Goal: Task Accomplishment & Management: Manage account settings

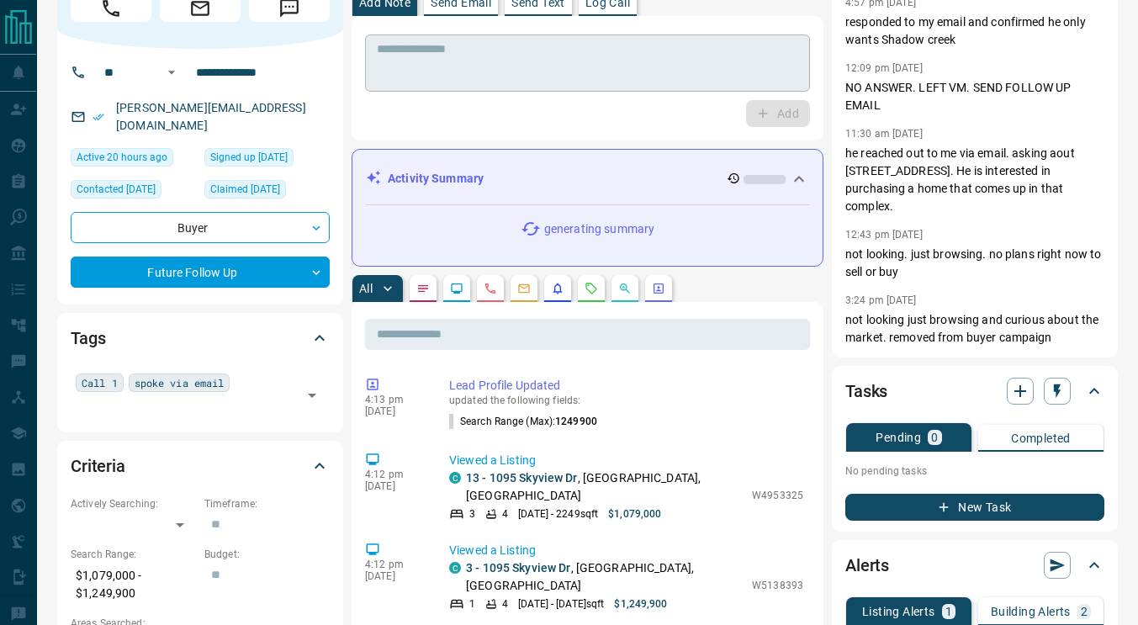
scroll to position [77, 0]
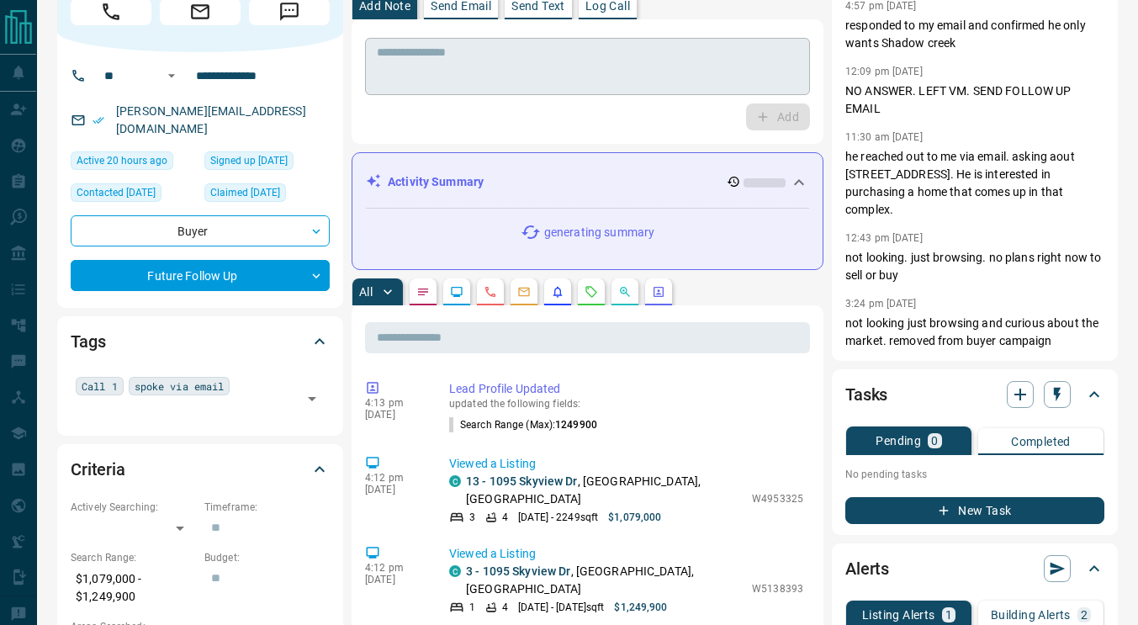
click at [463, 77] on textarea at bounding box center [587, 66] width 421 height 43
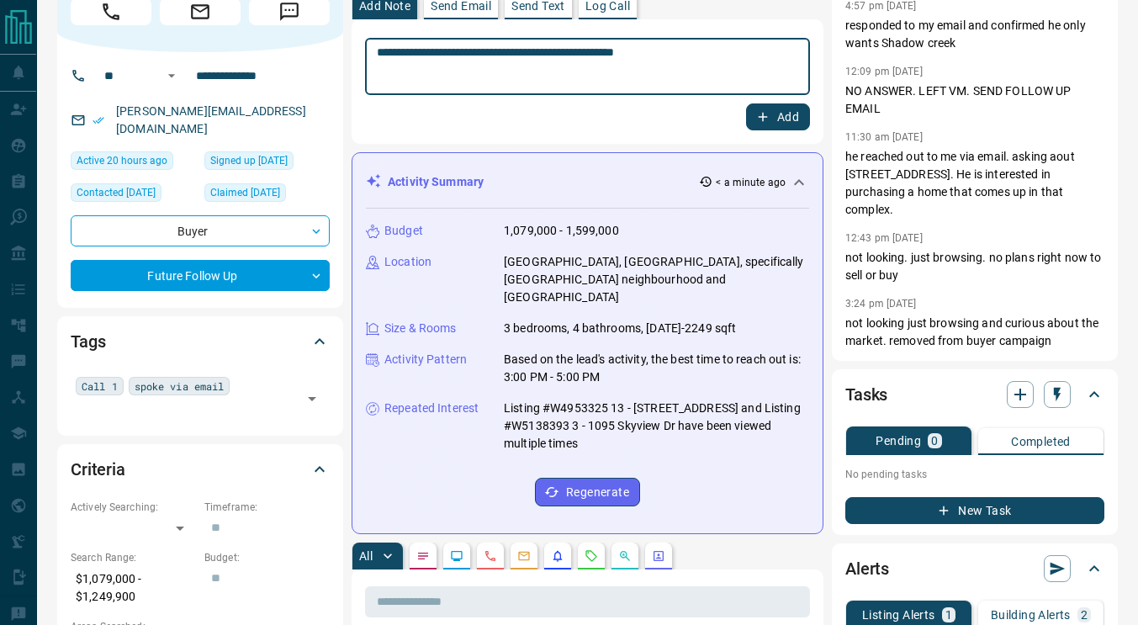
type textarea "**********"
click at [770, 110] on button "Add" at bounding box center [778, 116] width 64 height 27
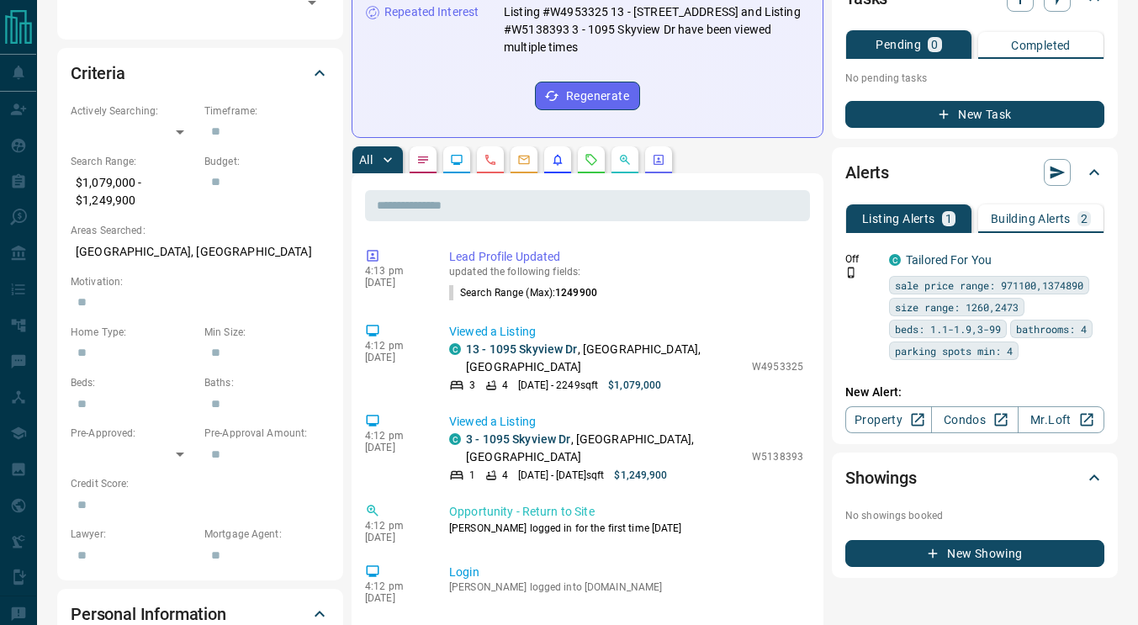
scroll to position [475, 0]
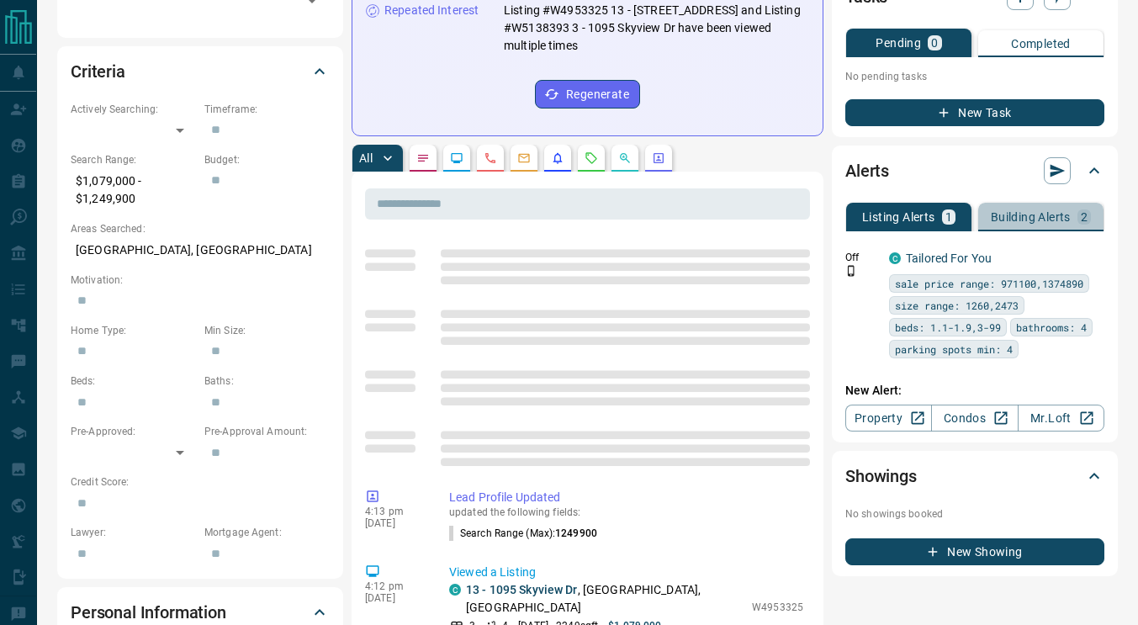
click at [1045, 223] on p "Building Alerts" at bounding box center [1030, 217] width 80 height 12
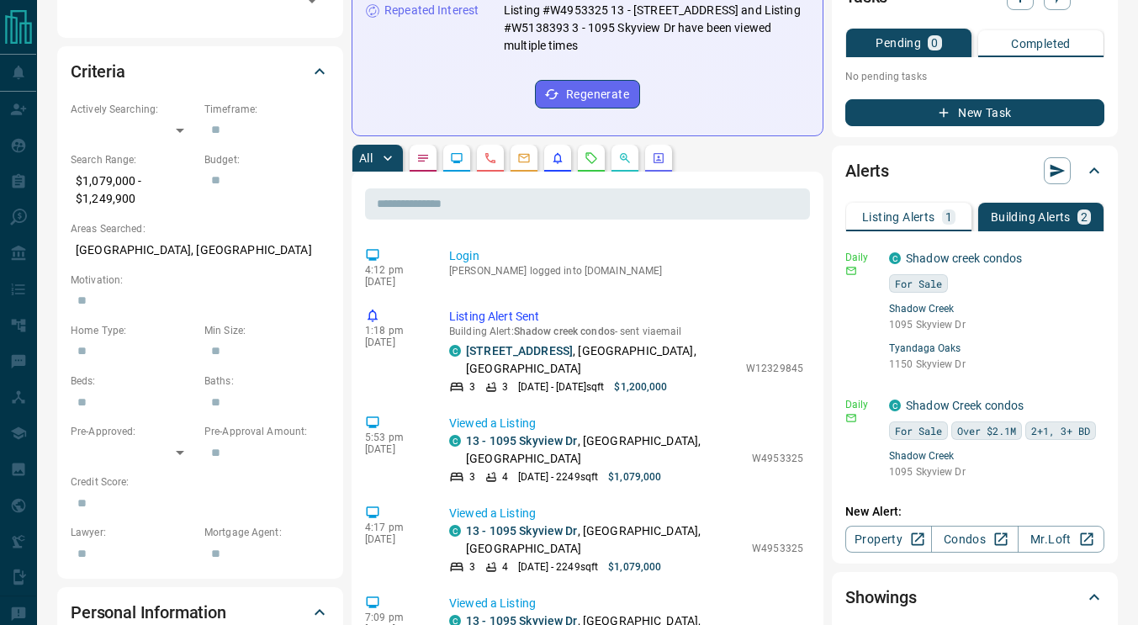
scroll to position [0, 0]
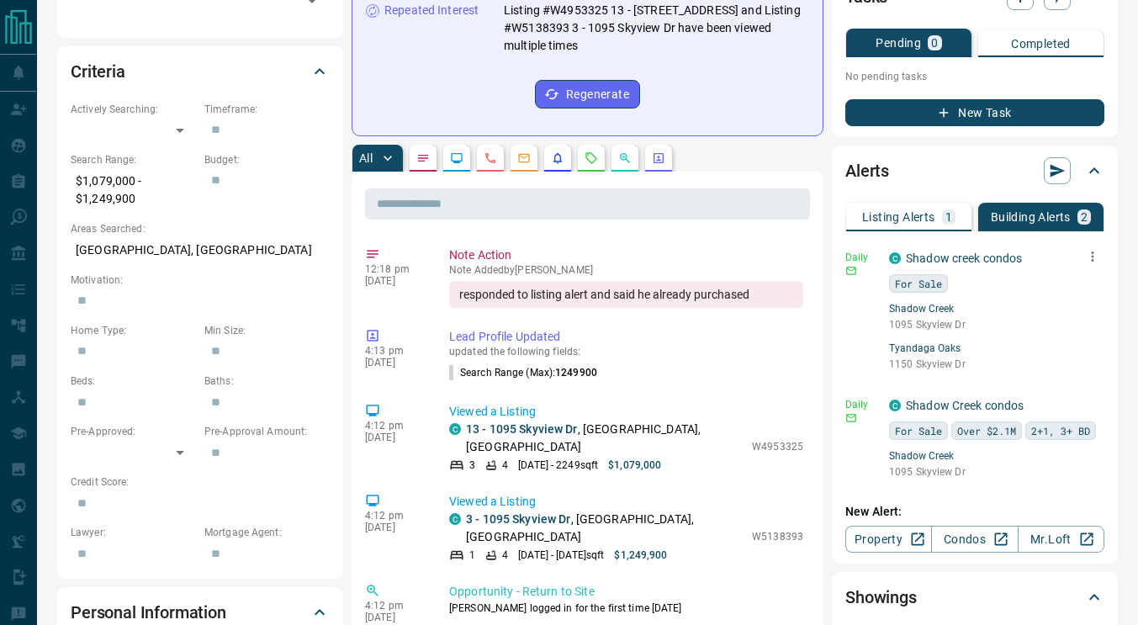
click at [1091, 257] on icon "button" at bounding box center [1092, 256] width 15 height 15
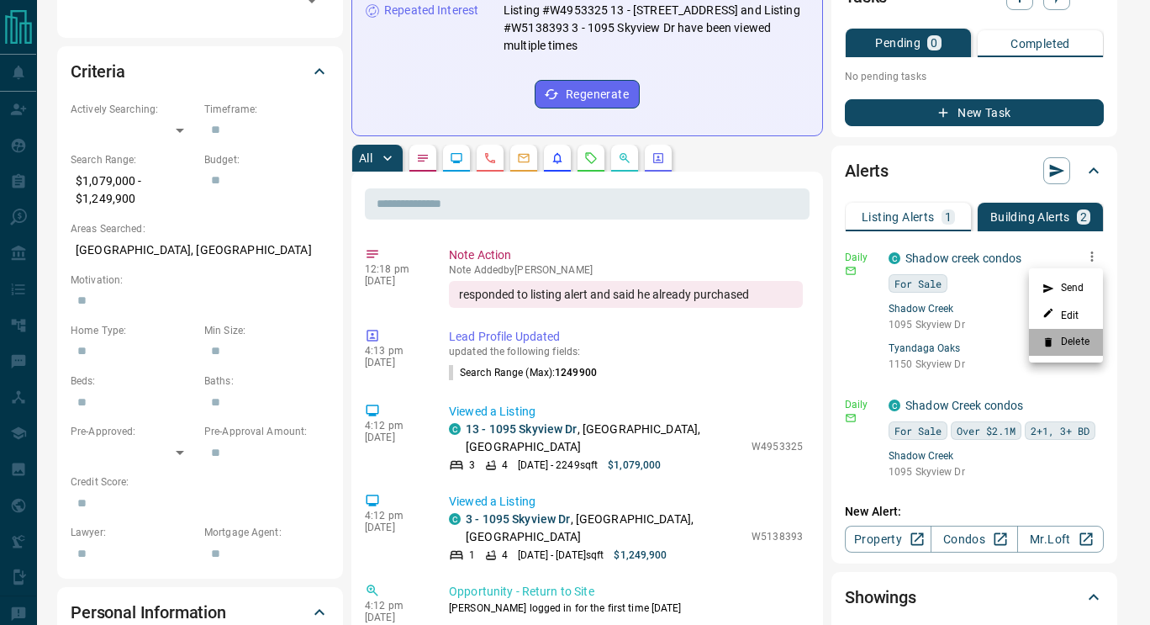
click at [1080, 346] on li "Delete" at bounding box center [1066, 342] width 74 height 27
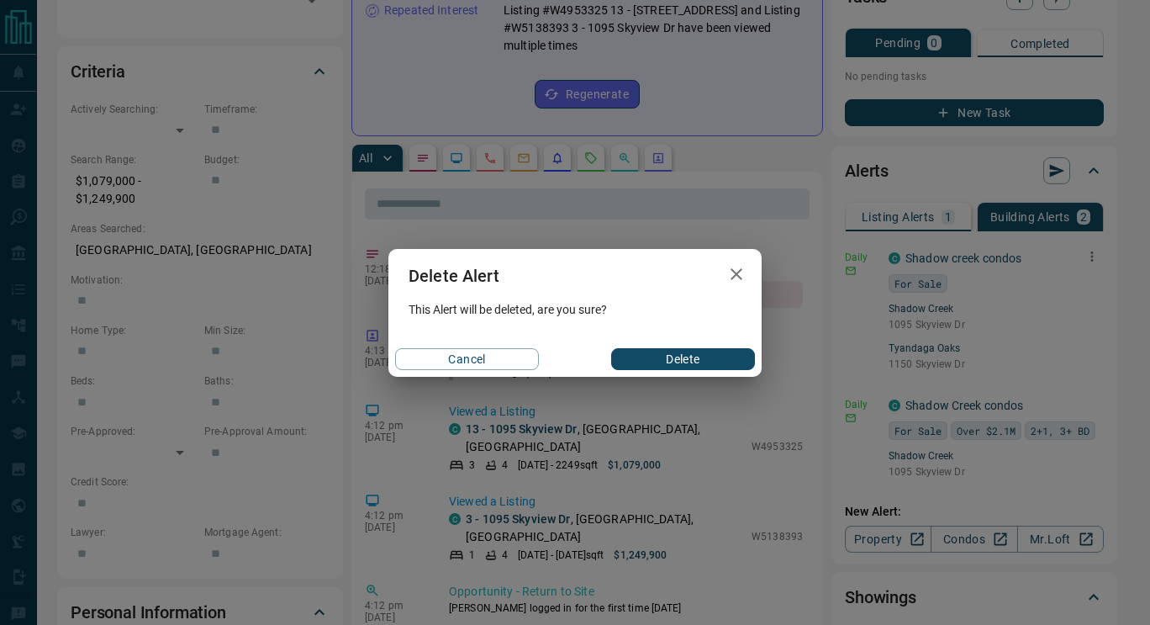
click at [684, 363] on button "Delete" at bounding box center [683, 359] width 144 height 22
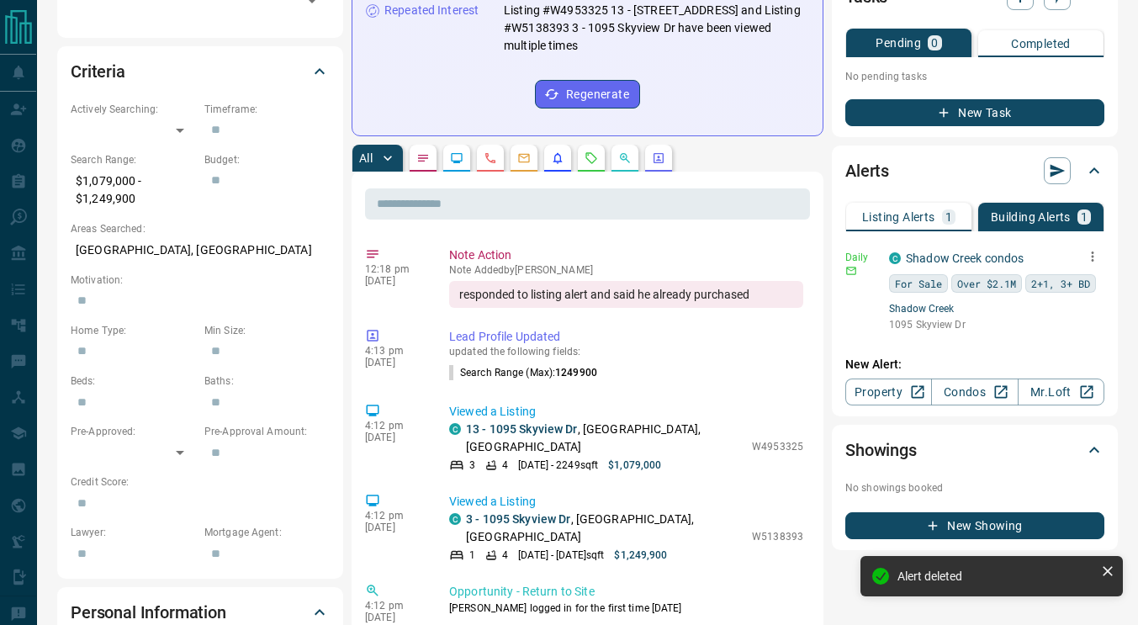
click at [1096, 254] on icon "button" at bounding box center [1092, 256] width 15 height 15
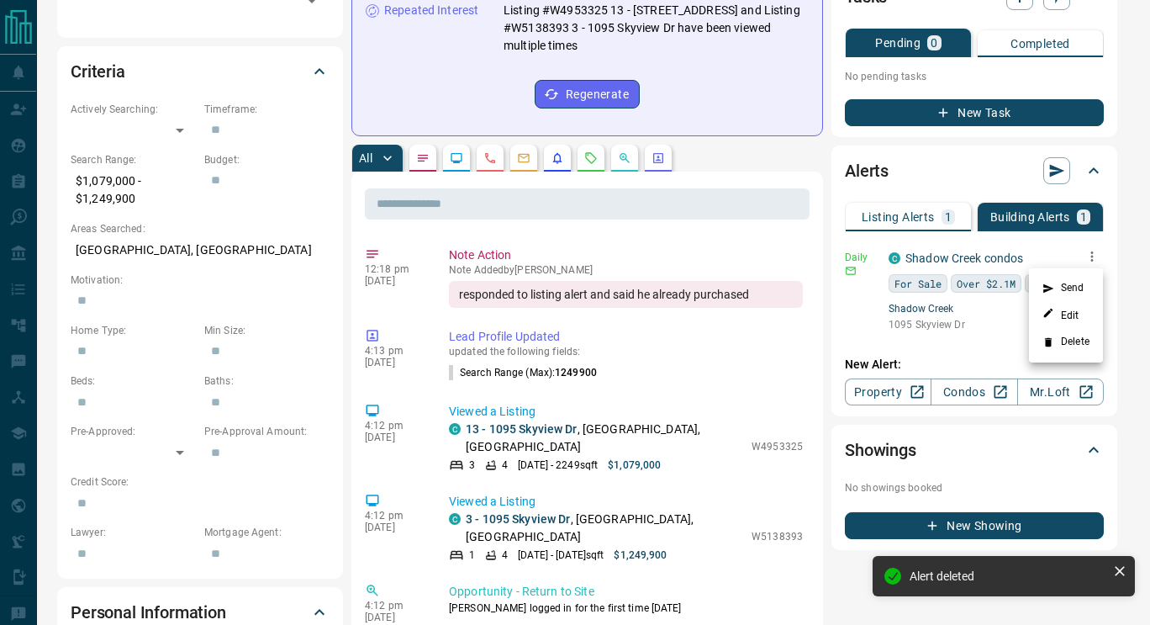
click at [1075, 341] on li "Delete" at bounding box center [1066, 342] width 74 height 27
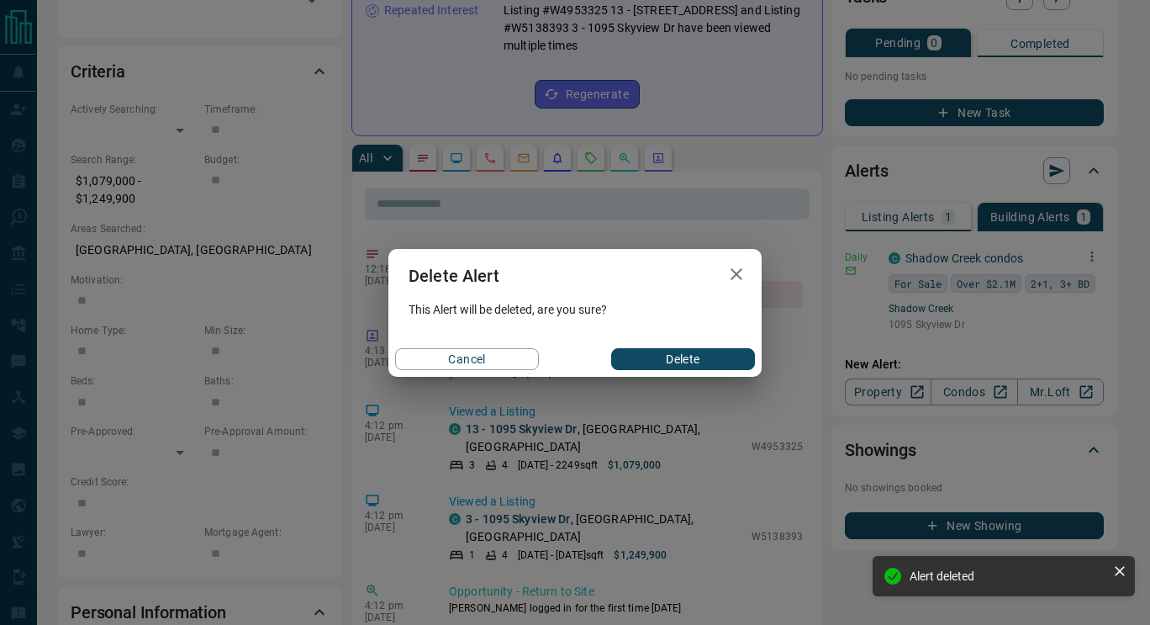
click at [689, 354] on button "Delete" at bounding box center [683, 359] width 144 height 22
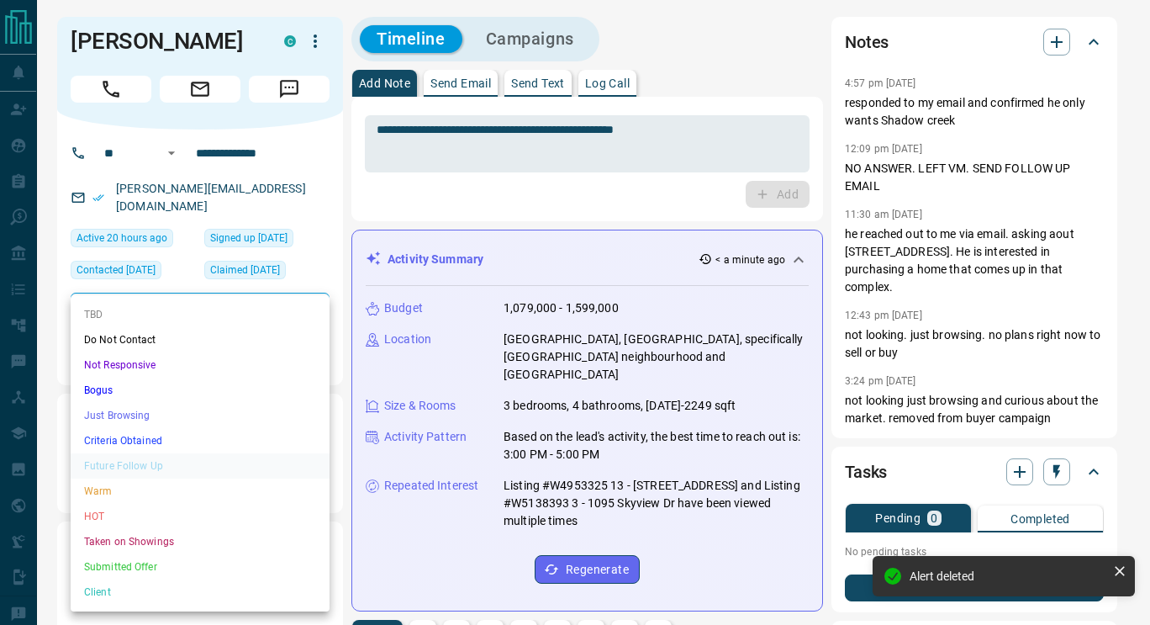
click at [117, 423] on li "Just Browsing" at bounding box center [200, 415] width 259 height 25
